Goal: Task Accomplishment & Management: Manage account settings

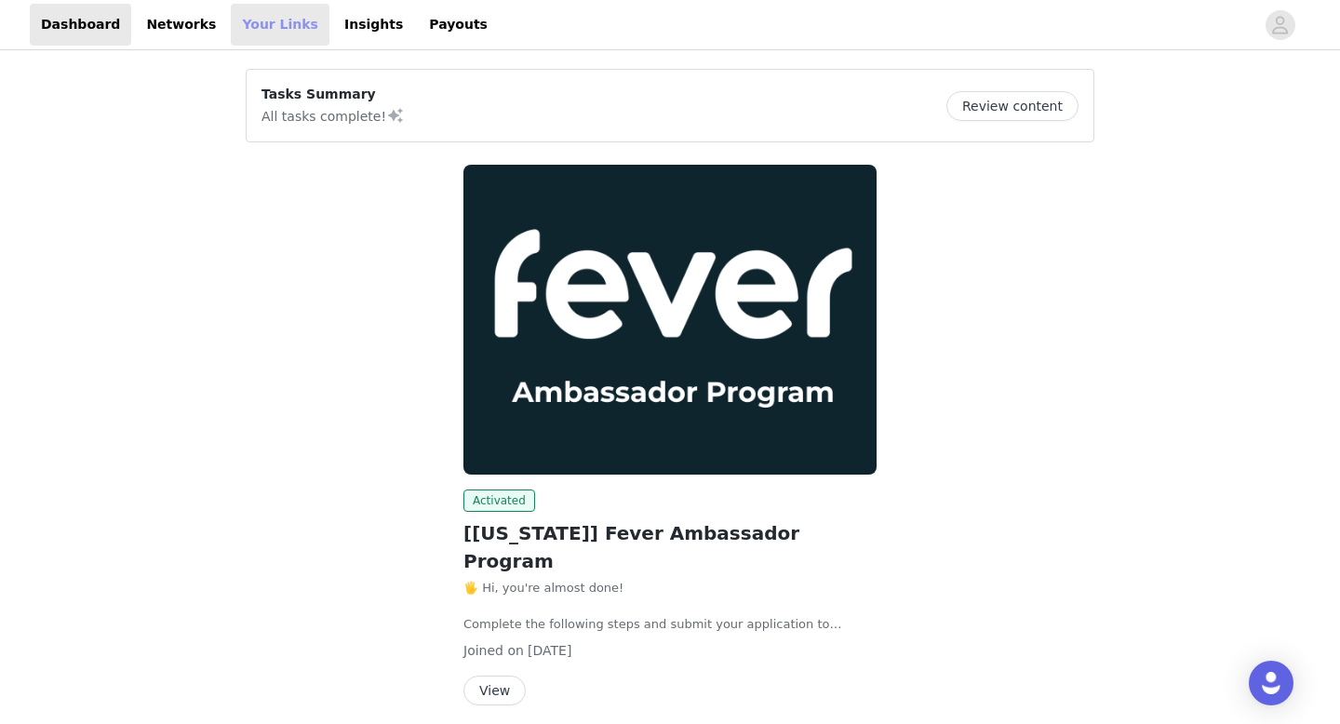
click at [261, 30] on link "Your Links" at bounding box center [280, 25] width 99 height 42
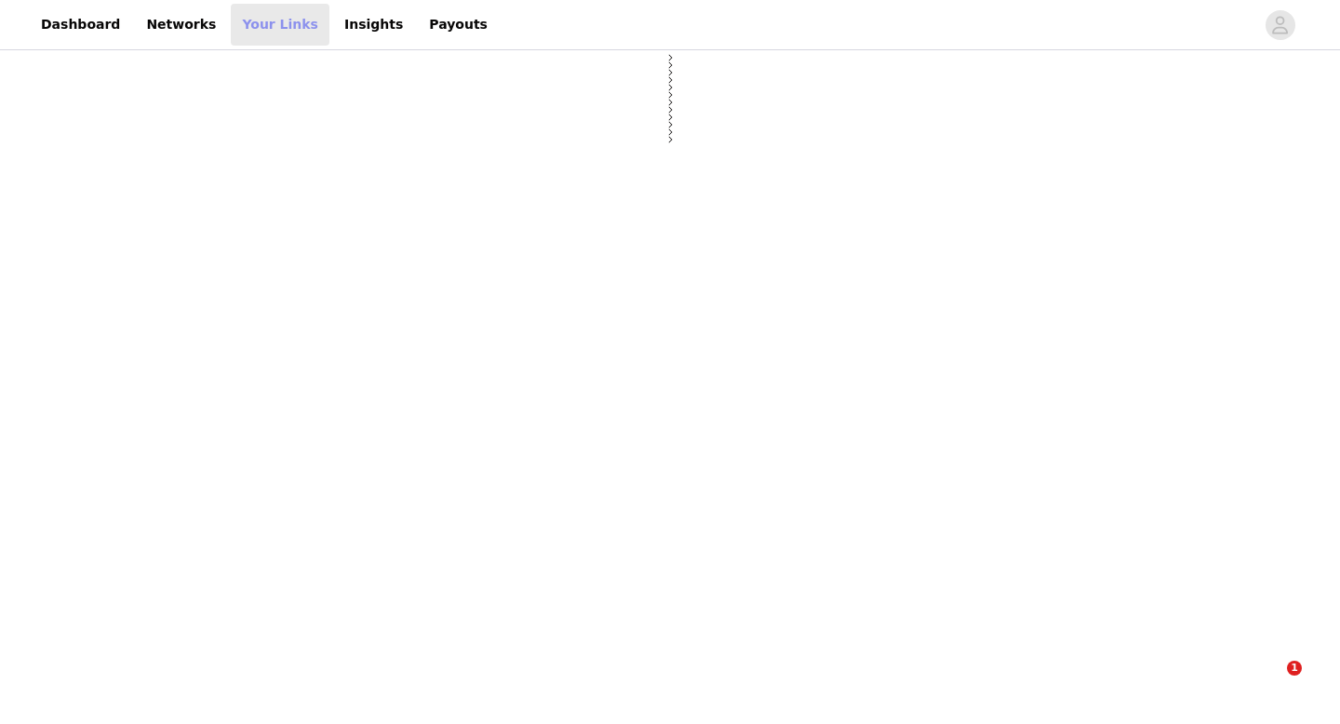
select select "12"
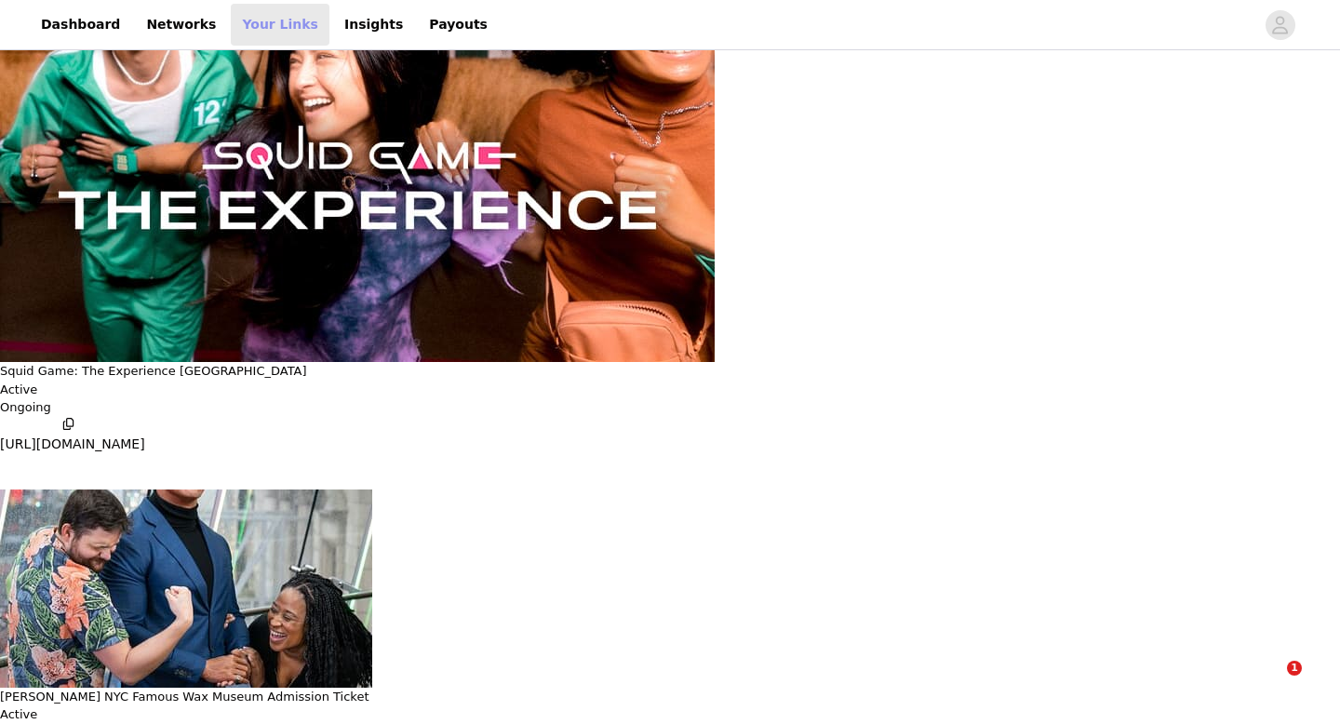
scroll to position [147, 0]
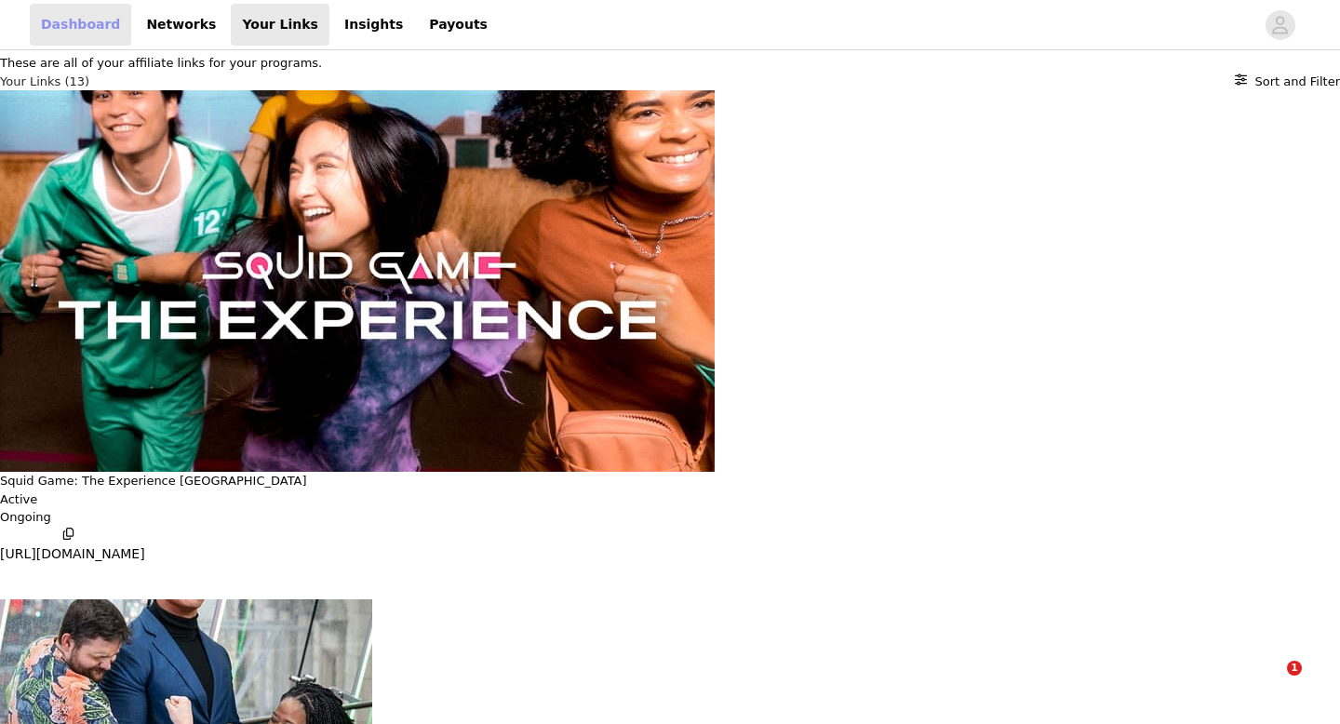
click at [74, 31] on link "Dashboard" at bounding box center [80, 25] width 101 height 42
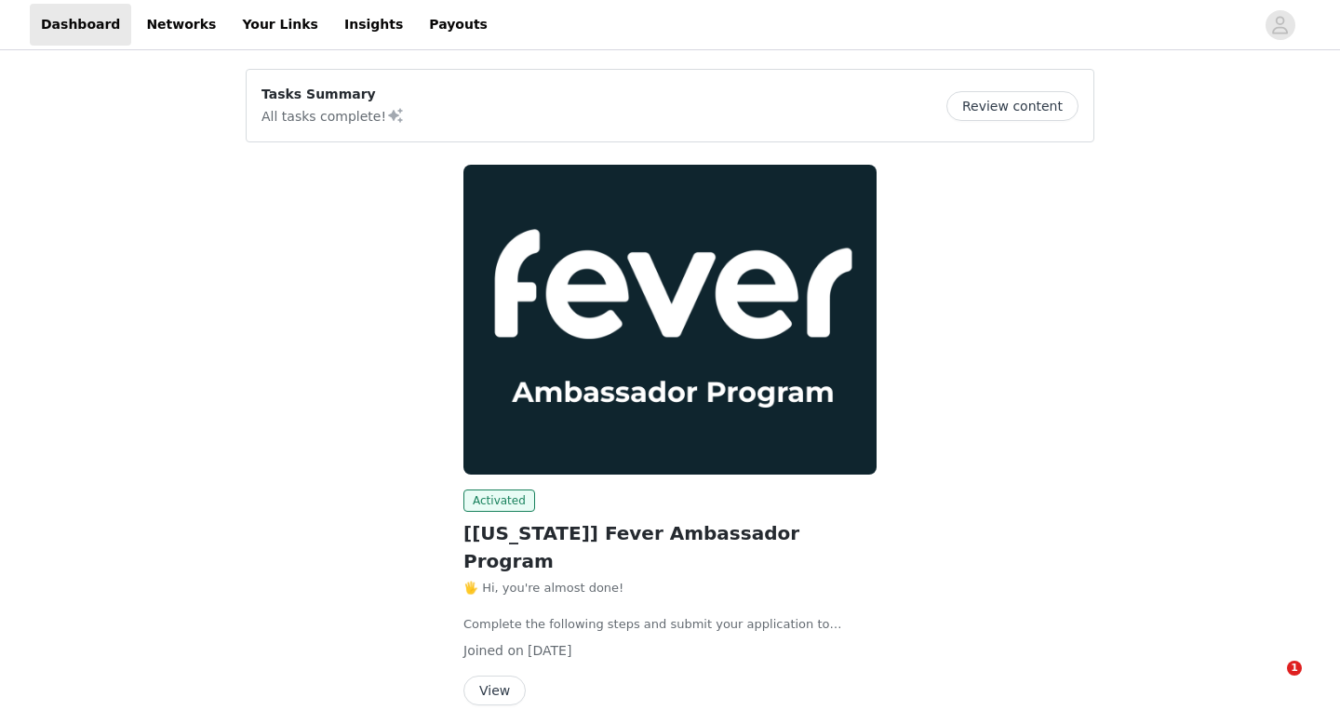
click at [1038, 114] on button "Review content" at bounding box center [1013, 106] width 132 height 30
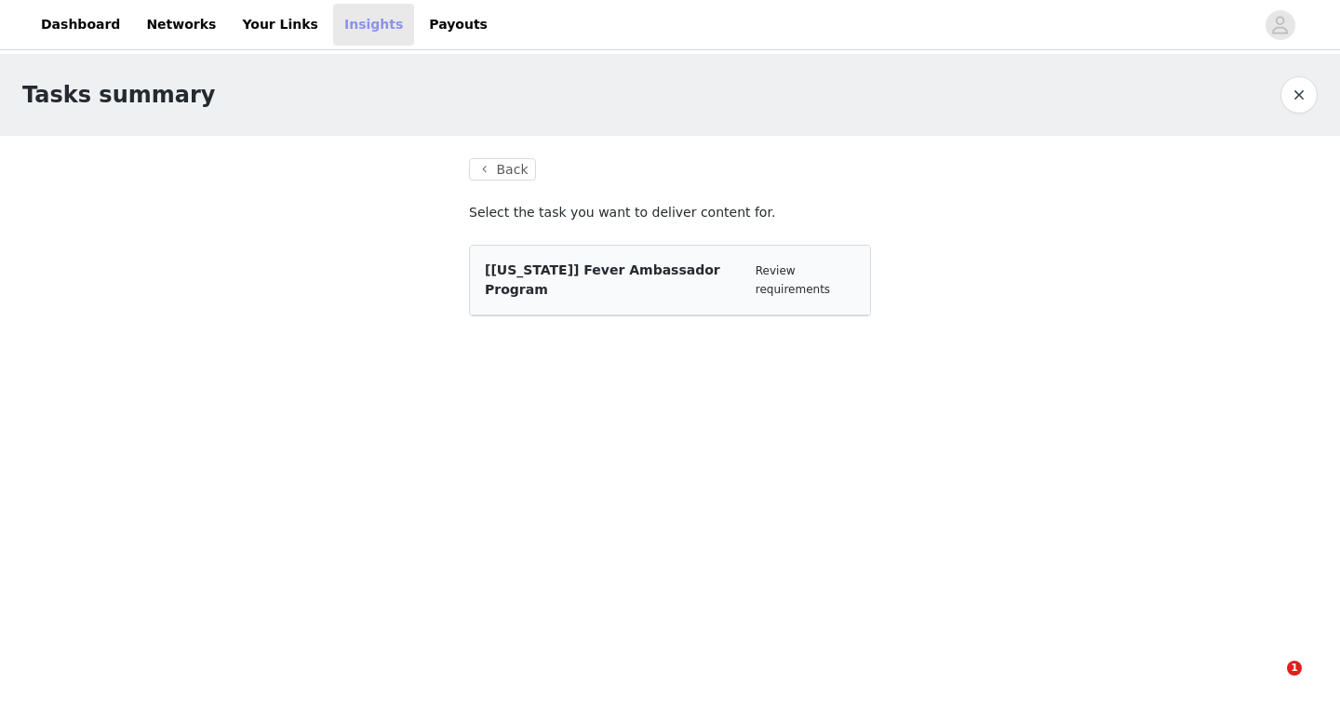
click at [349, 17] on link "Insights" at bounding box center [373, 25] width 81 height 42
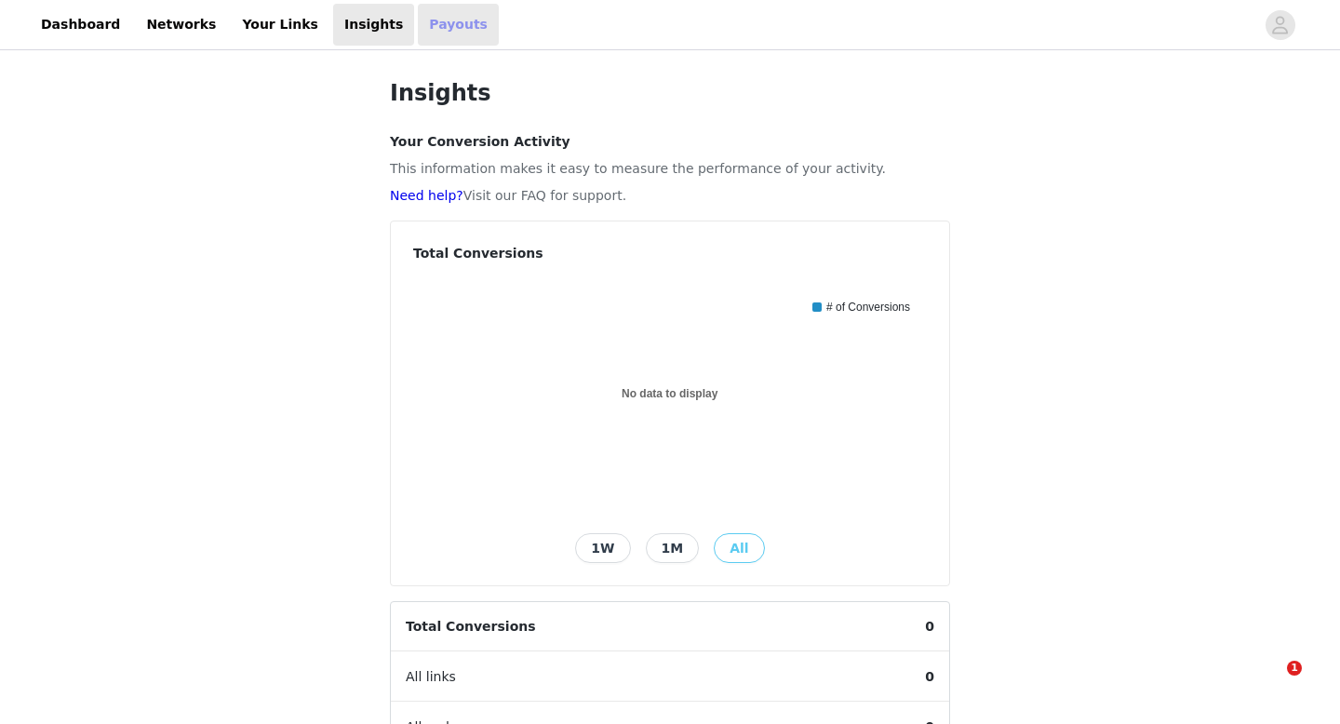
click at [418, 30] on link "Payouts" at bounding box center [458, 25] width 81 height 42
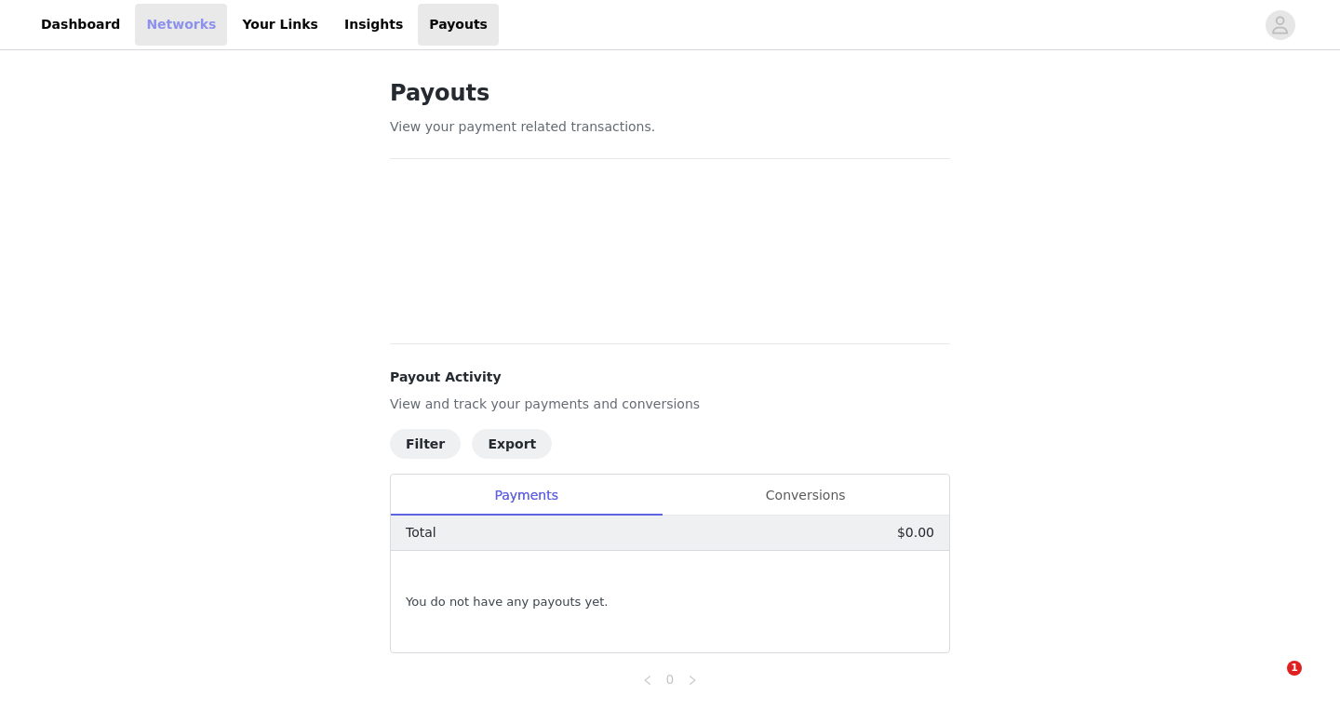
click at [170, 34] on link "Networks" at bounding box center [181, 25] width 92 height 42
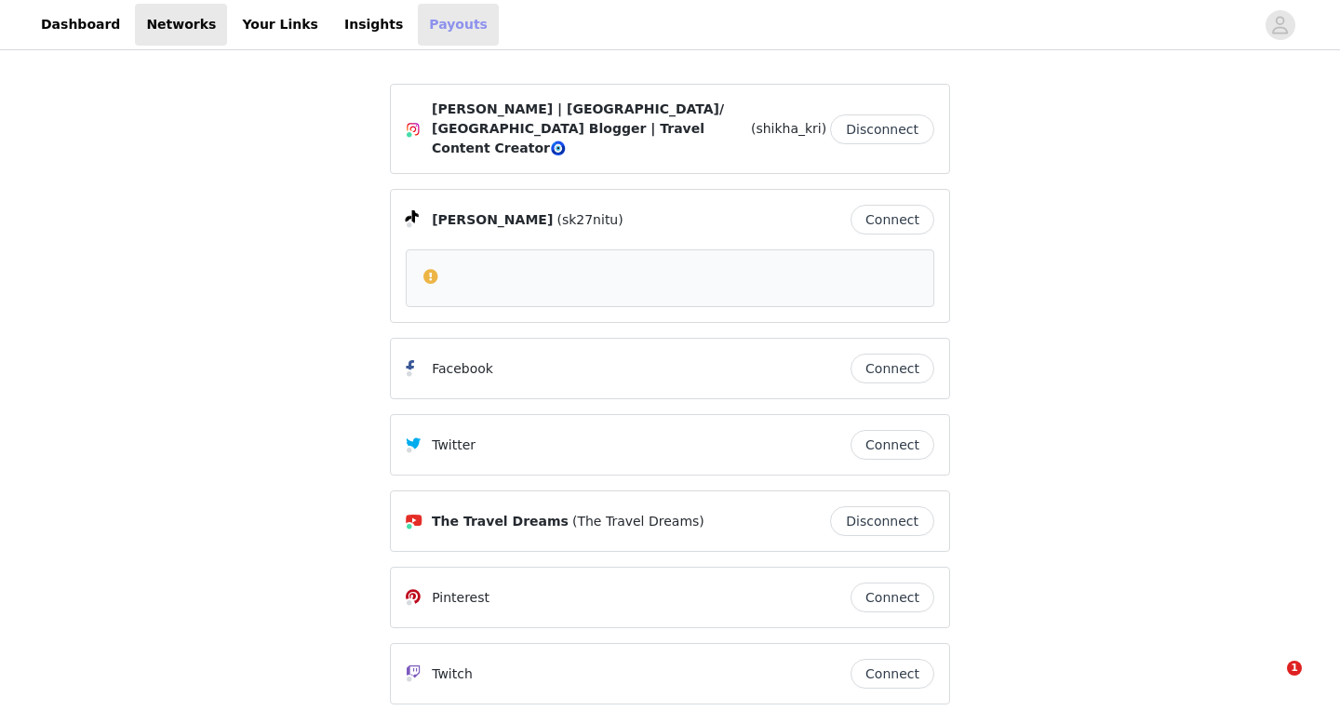
click at [424, 30] on link "Payouts" at bounding box center [458, 25] width 81 height 42
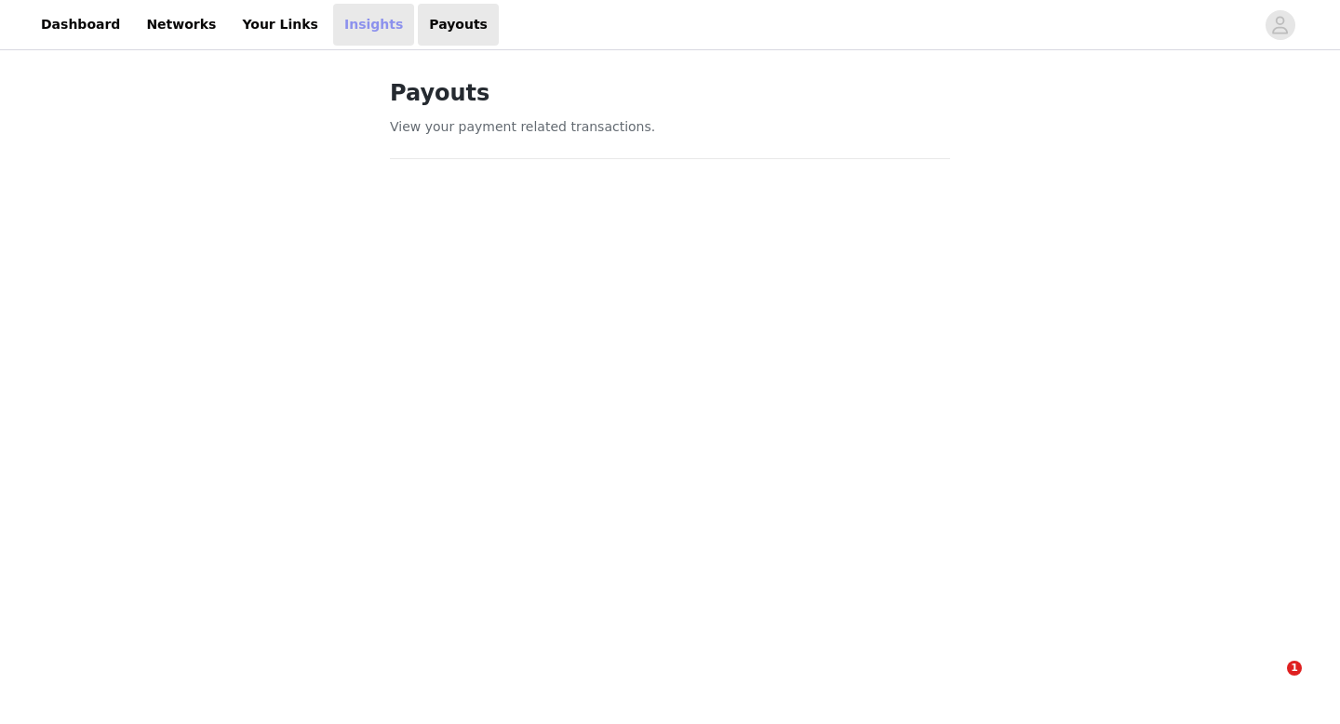
click at [333, 27] on link "Insights" at bounding box center [373, 25] width 81 height 42
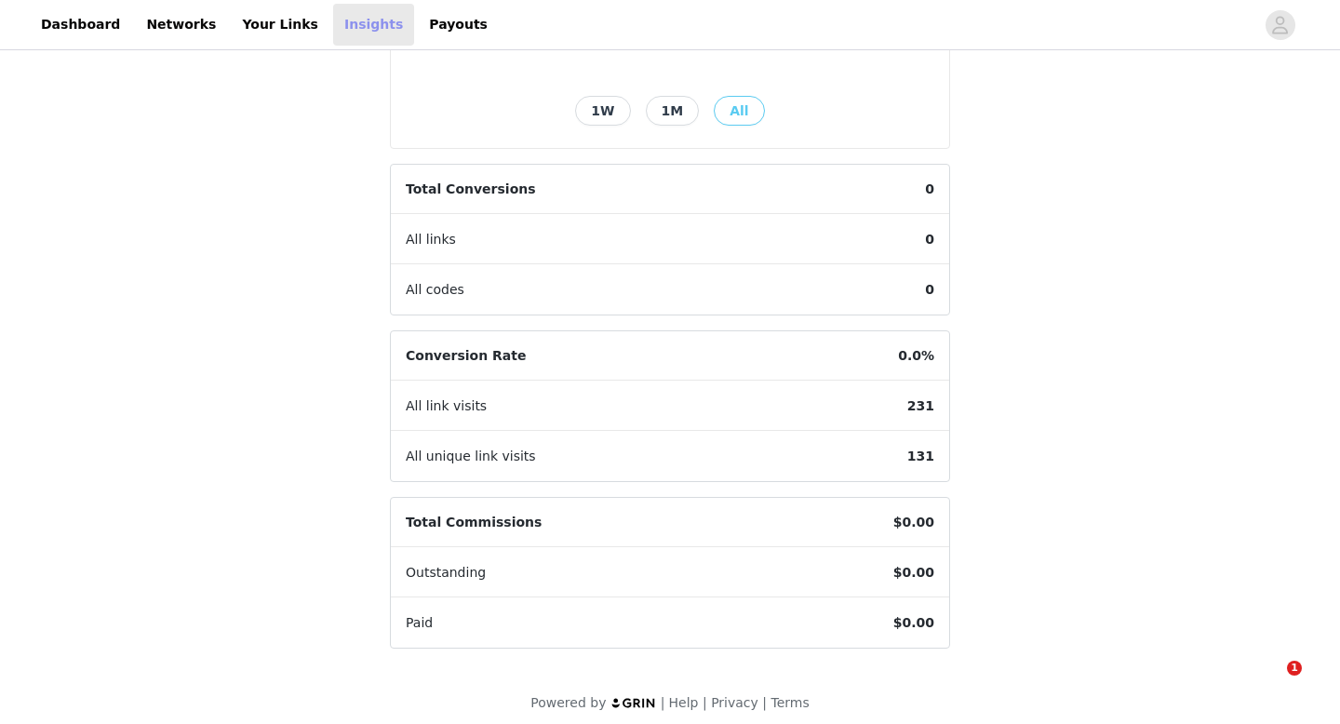
scroll to position [449, 0]
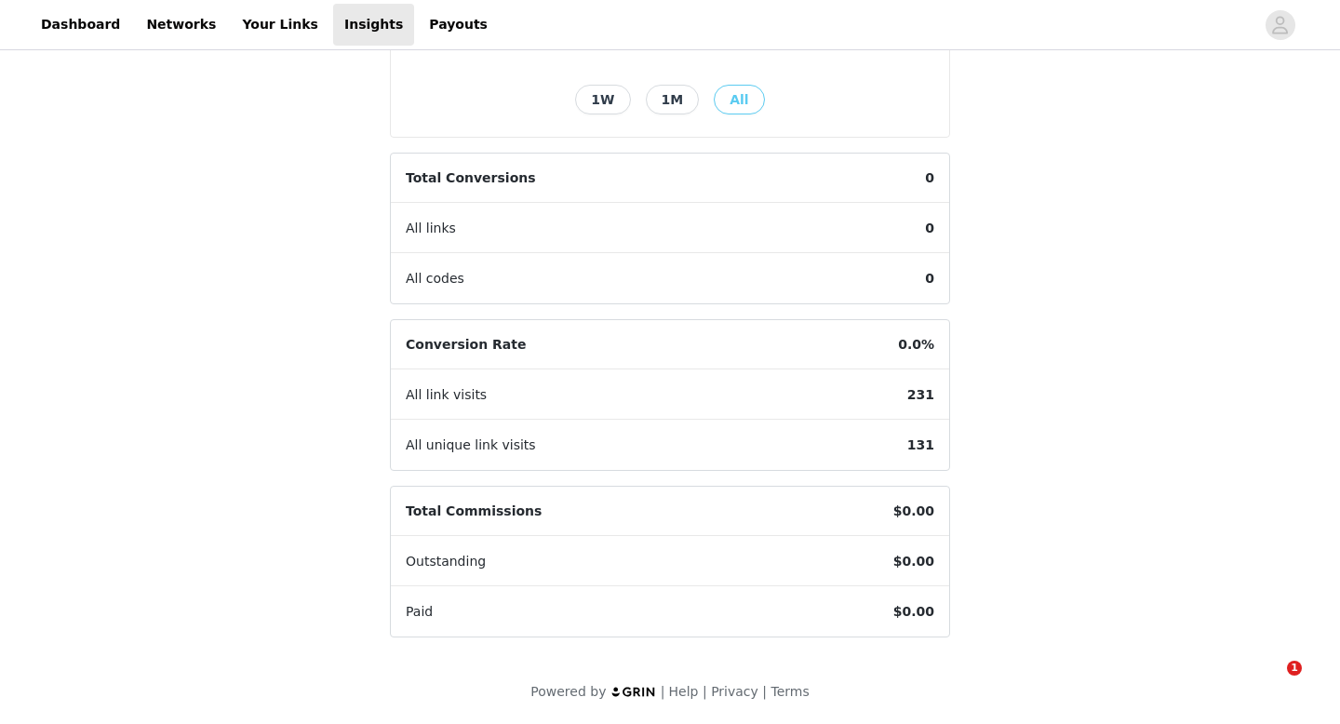
click at [657, 94] on button "1M" at bounding box center [673, 100] width 54 height 30
click at [608, 101] on button "1W" at bounding box center [602, 100] width 55 height 30
click at [740, 98] on button "All" at bounding box center [739, 100] width 50 height 30
click at [40, 26] on link "Dashboard" at bounding box center [80, 25] width 101 height 42
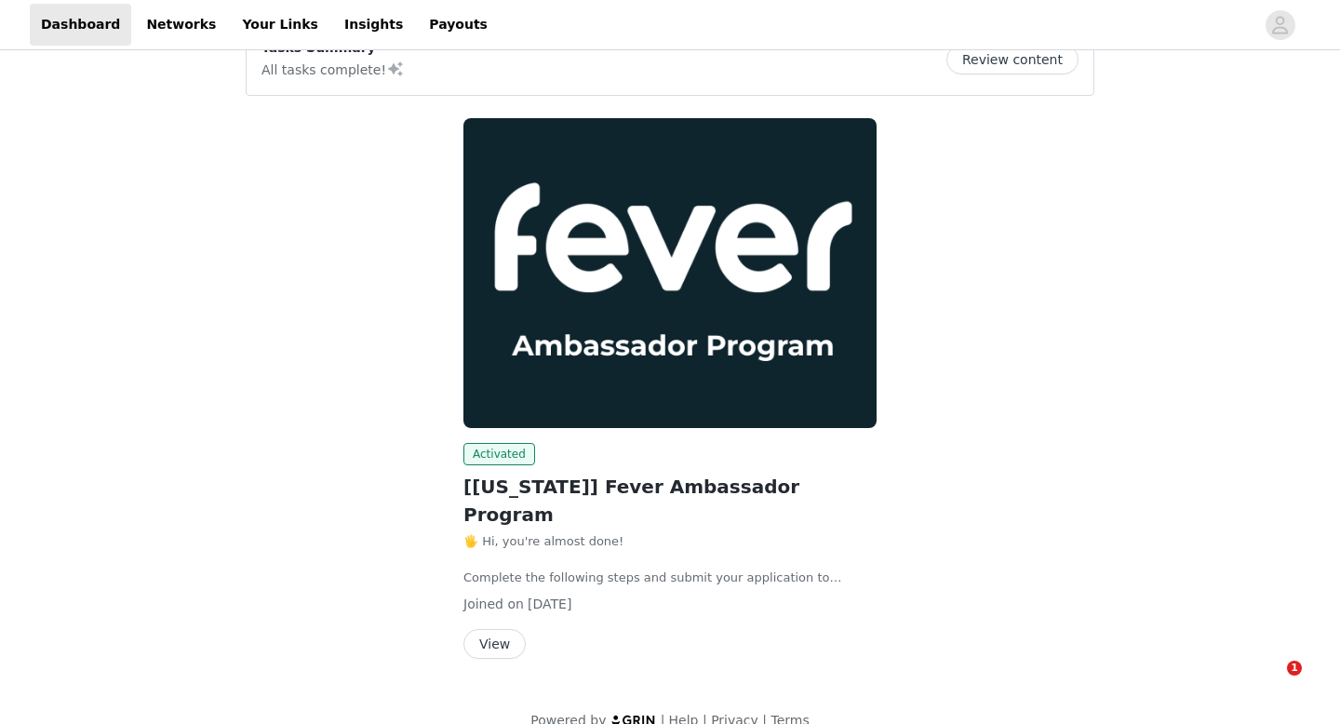
click at [501, 629] on button "View" at bounding box center [495, 644] width 62 height 30
